Goal: Task Accomplishment & Management: Manage account settings

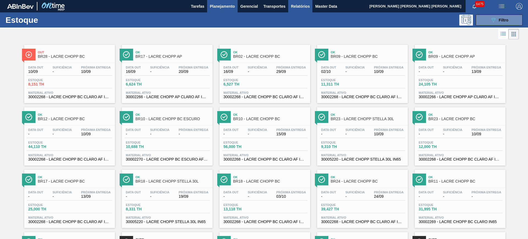
click at [294, 7] on span "Relatórios" at bounding box center [300, 6] width 19 height 7
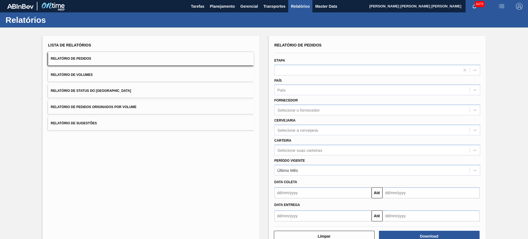
click at [133, 92] on button "Relatório de Status do [GEOGRAPHIC_DATA]" at bounding box center [151, 90] width 206 height 13
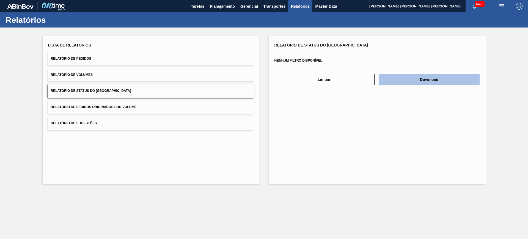
click at [420, 80] on button "Download" at bounding box center [429, 79] width 101 height 11
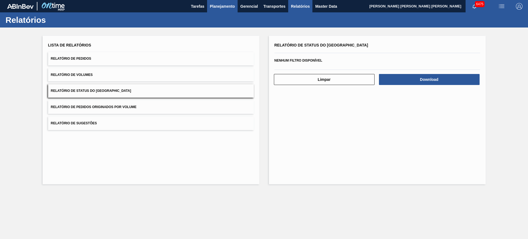
click at [213, 9] on button "Planejamento" at bounding box center [222, 6] width 31 height 12
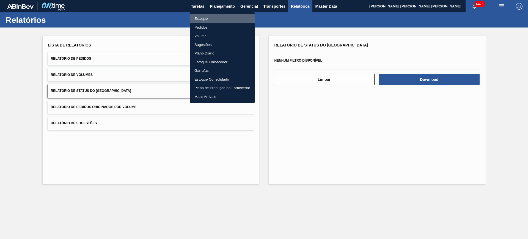
click at [216, 16] on li "Estoque" at bounding box center [222, 18] width 65 height 9
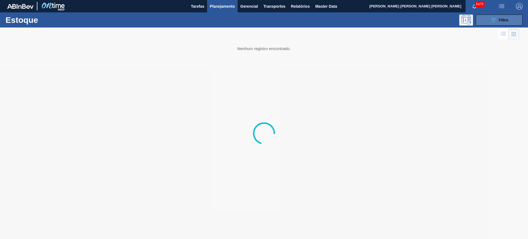
click at [494, 20] on icon "089F7B8B-B2A5-4AFE-B5C0-19BA573D28AC" at bounding box center [493, 20] width 7 height 7
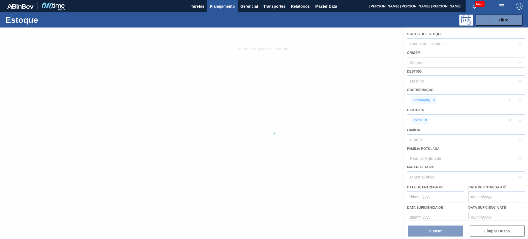
click at [427, 120] on div at bounding box center [264, 134] width 528 height 212
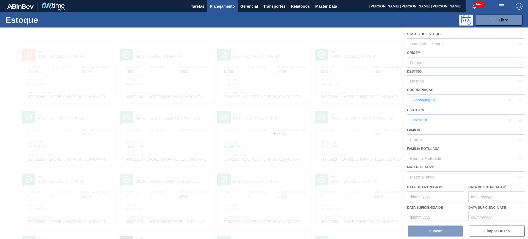
click at [427, 120] on div at bounding box center [264, 134] width 528 height 212
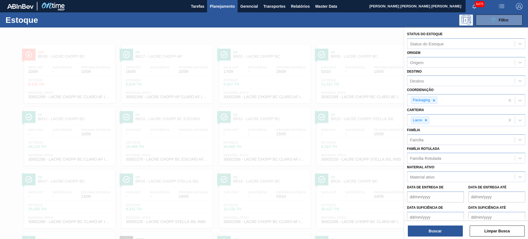
click at [427, 120] on icon at bounding box center [426, 120] width 4 height 4
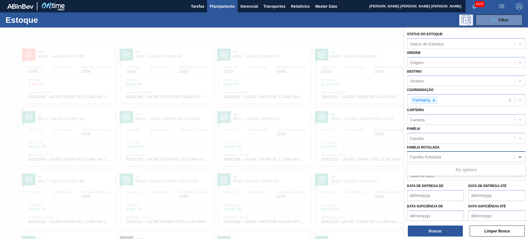
click at [432, 157] on div "Família Rotulada" at bounding box center [425, 157] width 31 height 5
type Rotulada "bag in box n"
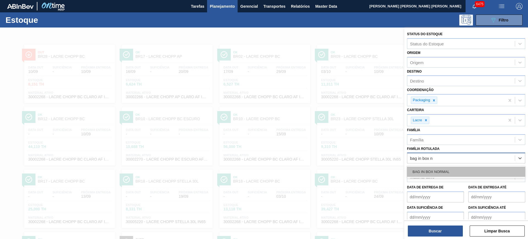
click at [454, 167] on div "BAG IN BOX NORMAL" at bounding box center [466, 172] width 118 height 10
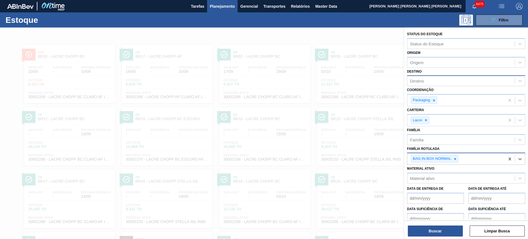
click at [438, 83] on div "Destino" at bounding box center [461, 81] width 108 height 8
type input "jund"
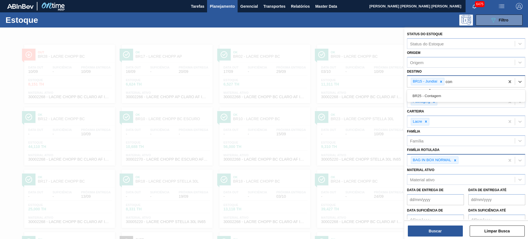
type input "cont"
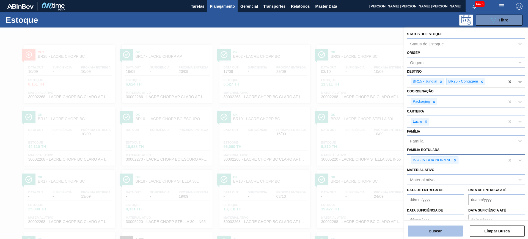
click at [424, 235] on button "Buscar" at bounding box center [435, 231] width 55 height 11
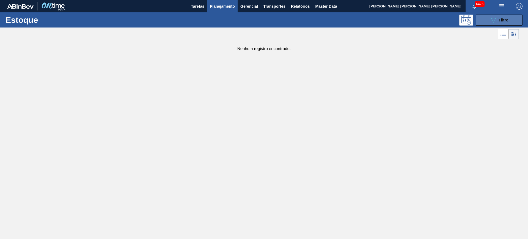
click at [493, 21] on icon "089F7B8B-B2A5-4AFE-B5C0-19BA573D28AC" at bounding box center [493, 20] width 7 height 7
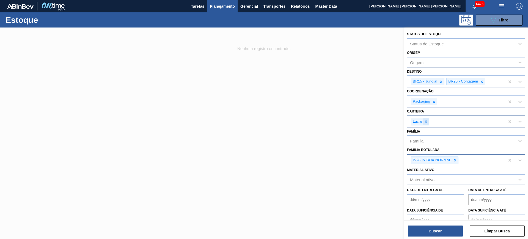
click at [425, 123] on icon at bounding box center [426, 122] width 4 height 4
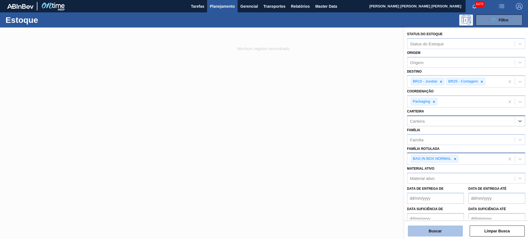
click at [437, 231] on button "Buscar" at bounding box center [435, 231] width 55 height 11
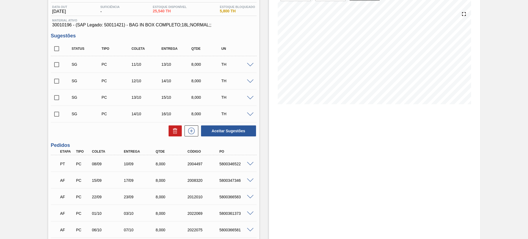
scroll to position [69, 0]
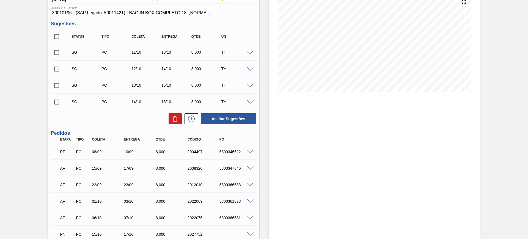
click at [249, 168] on span at bounding box center [250, 168] width 7 height 4
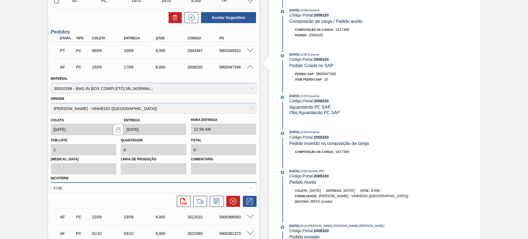
scroll to position [172, 0]
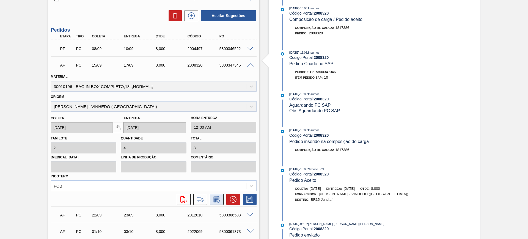
click at [215, 199] on icon at bounding box center [216, 199] width 9 height 7
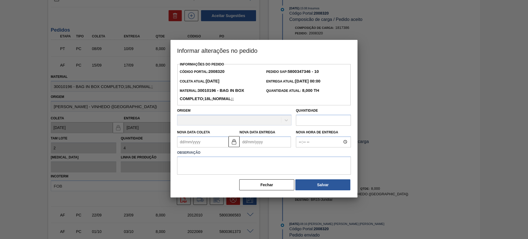
click at [260, 141] on Entrega2008320 "Nova Data Entrega" at bounding box center [265, 141] width 51 height 11
click at [218, 140] on Coleta2008320 "Nova Data Coleta" at bounding box center [202, 141] width 51 height 11
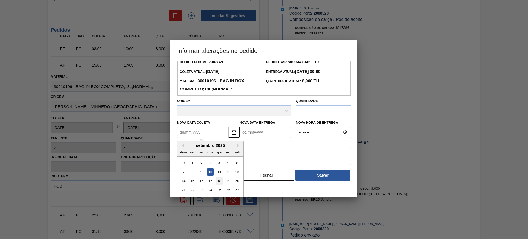
scroll to position [18, 0]
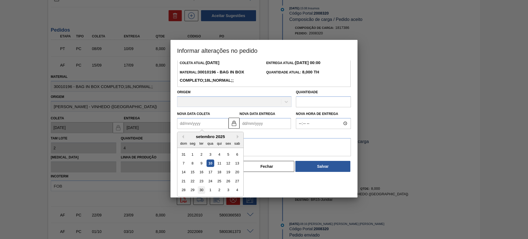
click at [201, 191] on div "30" at bounding box center [201, 189] width 7 height 7
type Coleta2008320 "30/09/2025"
type Entrega2008320 "02/10/2025"
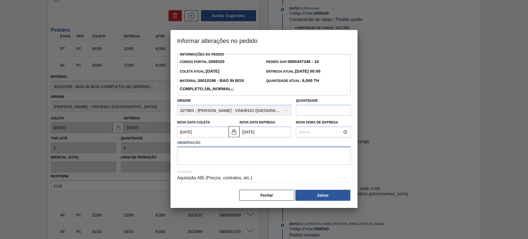
click at [232, 159] on textarea at bounding box center [264, 156] width 174 height 18
type textarea "AJUSTE DATA"
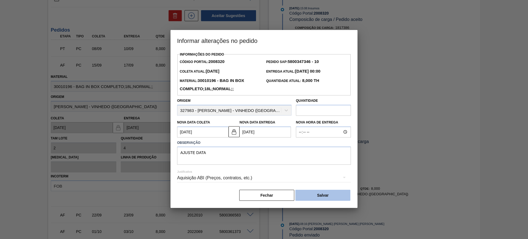
click at [311, 196] on button "Salvar" at bounding box center [322, 195] width 55 height 11
click at [338, 0] on body "Tarefas Planejamento Gerencial Transportes Relatórios Master Data CEZAR LEAO PE…" at bounding box center [264, 0] width 528 height 0
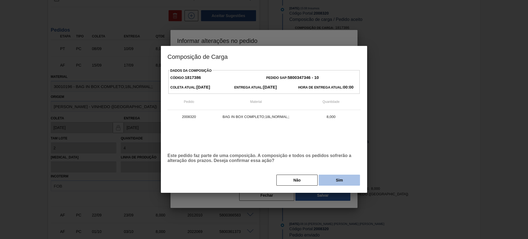
click at [339, 185] on button "Sim" at bounding box center [339, 180] width 41 height 11
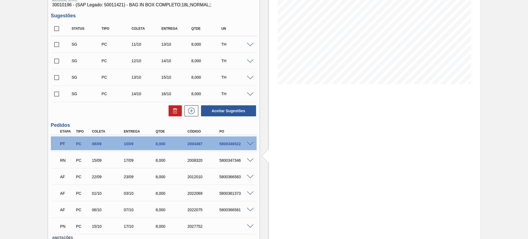
scroll to position [14, 0]
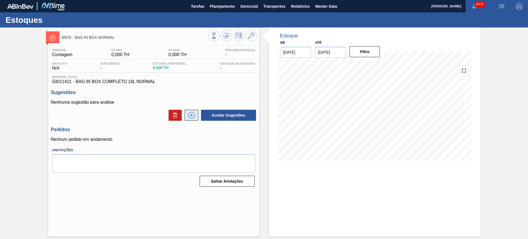
click at [193, 113] on icon at bounding box center [191, 115] width 9 height 7
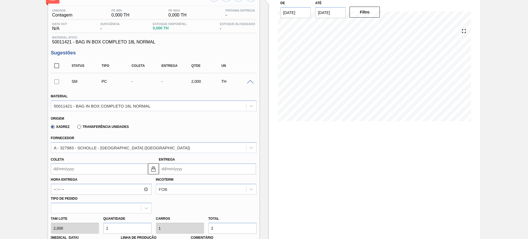
scroll to position [69, 0]
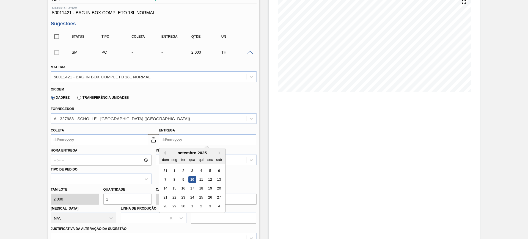
click at [183, 137] on input "Entrega" at bounding box center [207, 139] width 97 height 11
click at [187, 101] on div "Xadrez Transferência Unidades" at bounding box center [151, 96] width 201 height 11
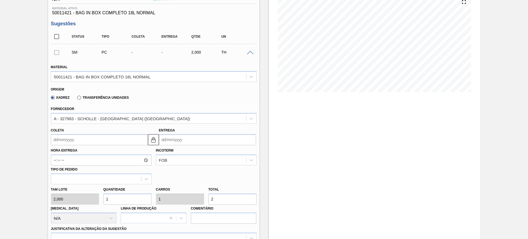
click at [103, 139] on input "Coleta" at bounding box center [99, 139] width 97 height 11
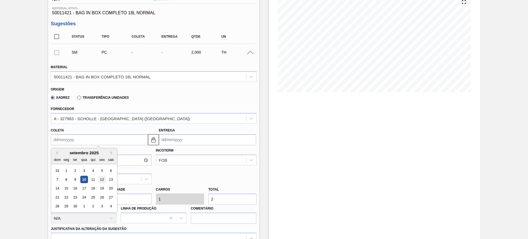
click at [102, 182] on div "12" at bounding box center [101, 179] width 7 height 7
type input "12/09/2025"
type input "22/09/2025"
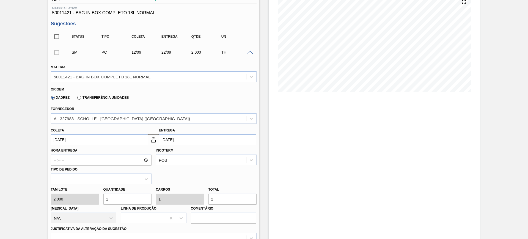
click at [223, 203] on input "2" at bounding box center [233, 199] width 48 height 11
type input "4"
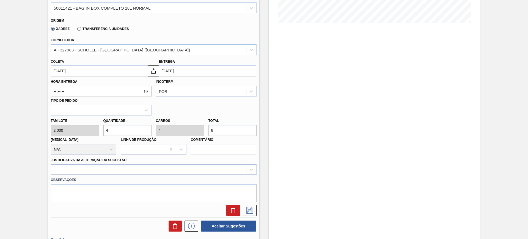
type input "8"
click at [140, 171] on div at bounding box center [154, 169] width 206 height 11
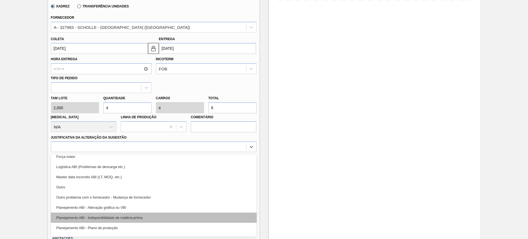
scroll to position [34, 0]
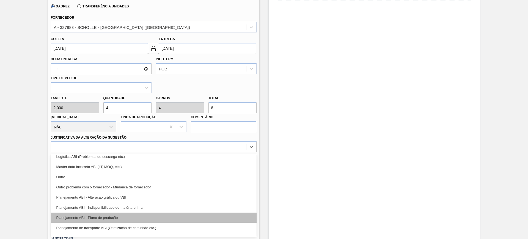
click at [153, 216] on div "Planejamento ABI - Plano de produção" at bounding box center [154, 218] width 206 height 10
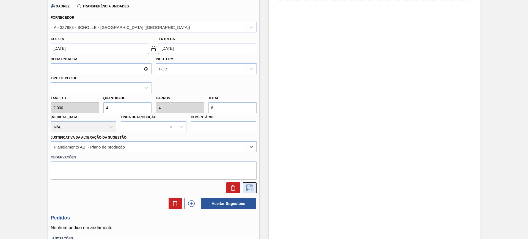
click at [248, 189] on icon at bounding box center [249, 188] width 9 height 7
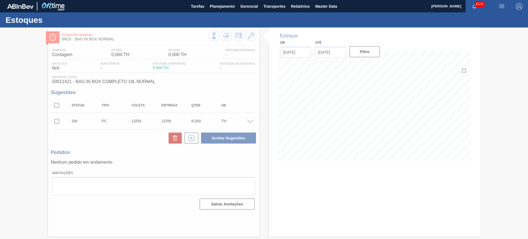
scroll to position [0, 0]
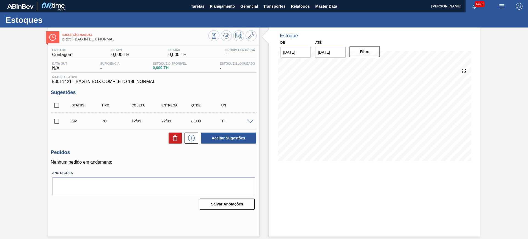
click at [57, 104] on input "checkbox" at bounding box center [57, 106] width 12 height 12
checkbox input "true"
click at [239, 139] on button "Aceitar Sugestões" at bounding box center [228, 138] width 55 height 11
checkbox input "false"
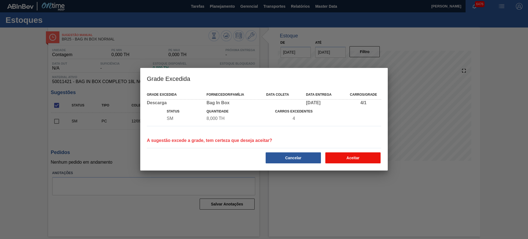
click at [340, 161] on button "Aceitar" at bounding box center [352, 157] width 55 height 11
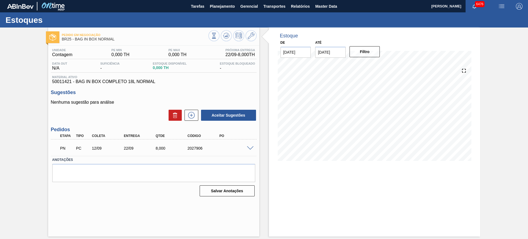
click at [199, 147] on div "2027906" at bounding box center [204, 148] width 36 height 4
copy div "2027906"
click at [229, 35] on icon at bounding box center [226, 35] width 7 height 7
